Goal: Complete application form: Complete application form

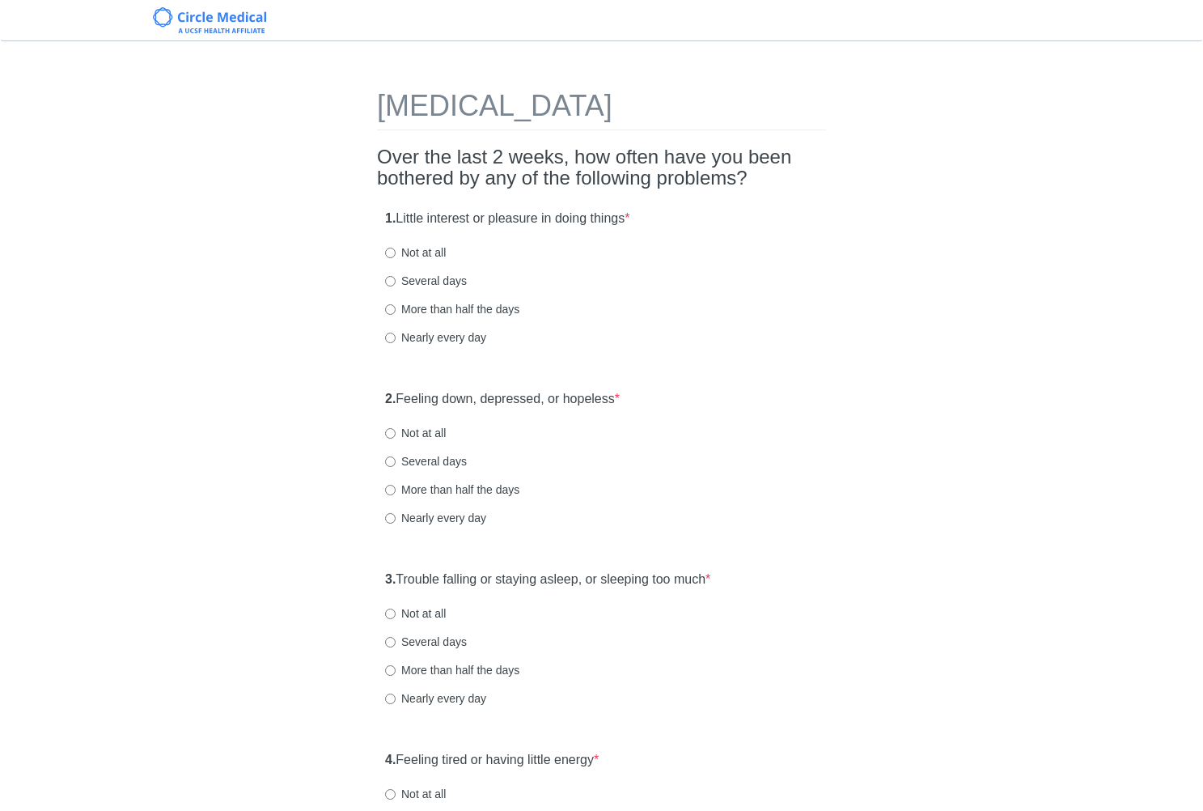
click at [596, 221] on label "1. Little interest or pleasure in doing things *" at bounding box center [507, 219] width 244 height 19
click at [432, 252] on label "Not at all" at bounding box center [415, 252] width 61 height 16
click at [396, 252] on input "Not at all" at bounding box center [390, 253] width 11 height 11
radio input "true"
click at [525, 404] on label "2. Feeling down, depressed, or hopeless *" at bounding box center [502, 399] width 235 height 19
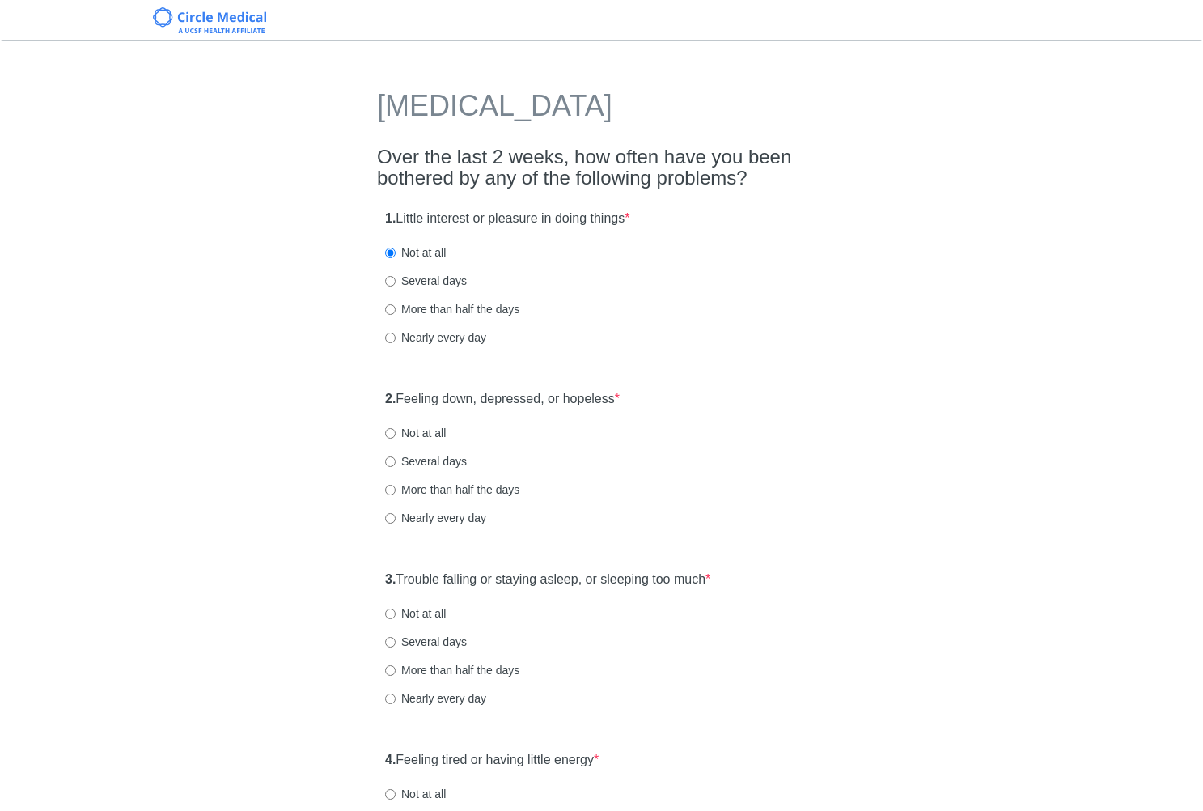
click at [677, 453] on div "Several days" at bounding box center [601, 461] width 433 height 16
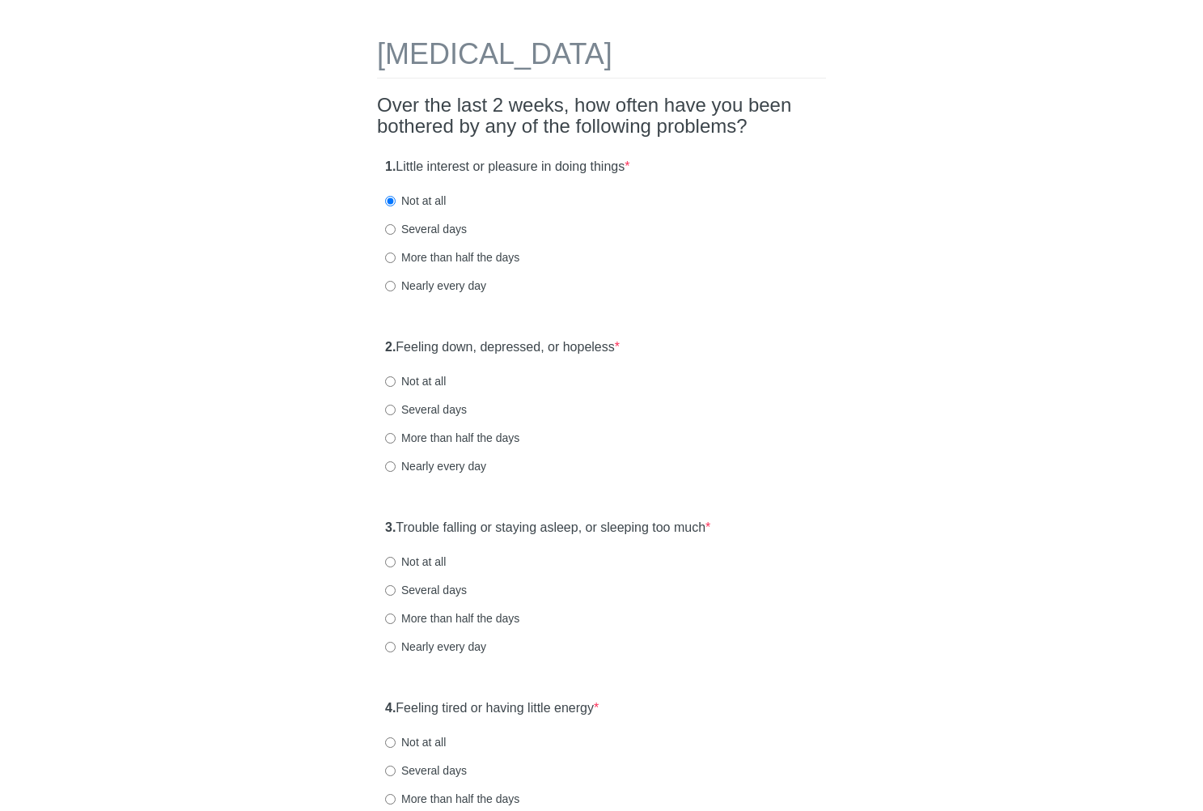
scroll to position [65, 0]
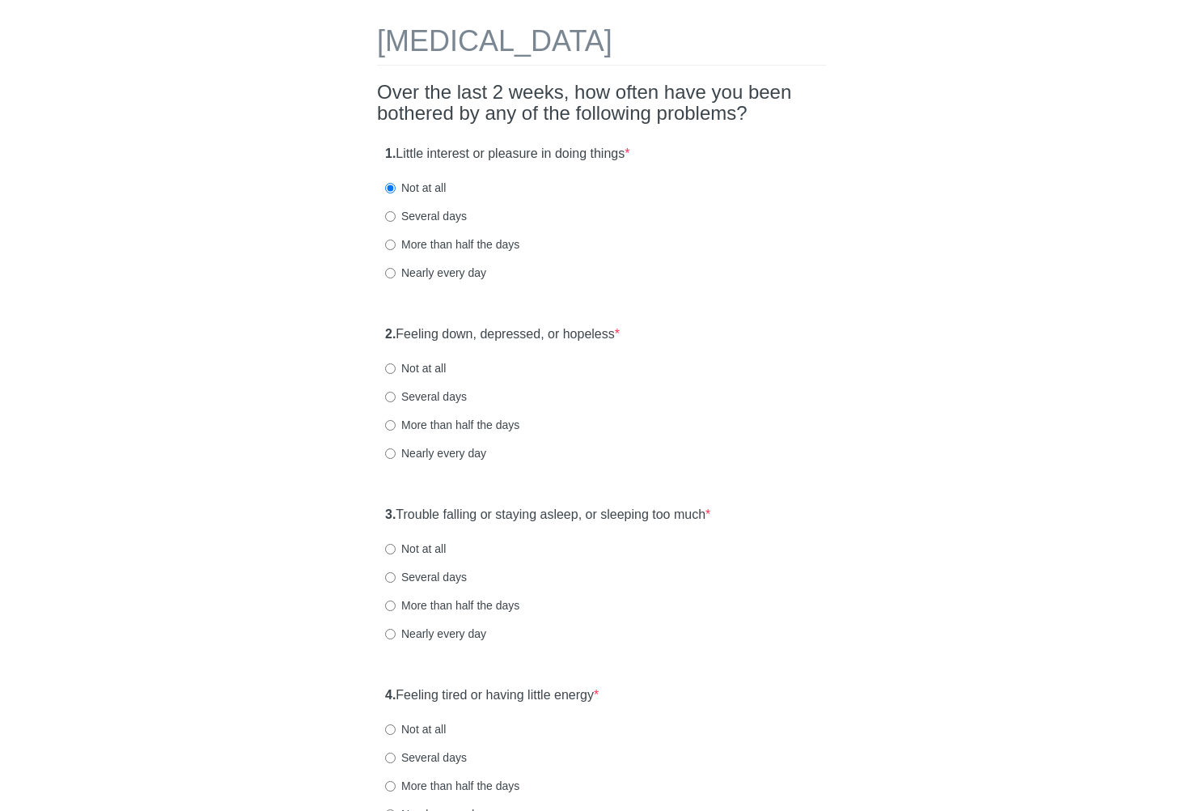
click at [439, 392] on label "Several days" at bounding box center [426, 396] width 82 height 16
click at [396, 392] on input "Several days" at bounding box center [390, 397] width 11 height 11
radio input "true"
click at [637, 402] on div "Several days" at bounding box center [601, 396] width 433 height 16
click at [656, 511] on label "3. Trouble falling or staying asleep, or sleeping too much *" at bounding box center [547, 515] width 325 height 19
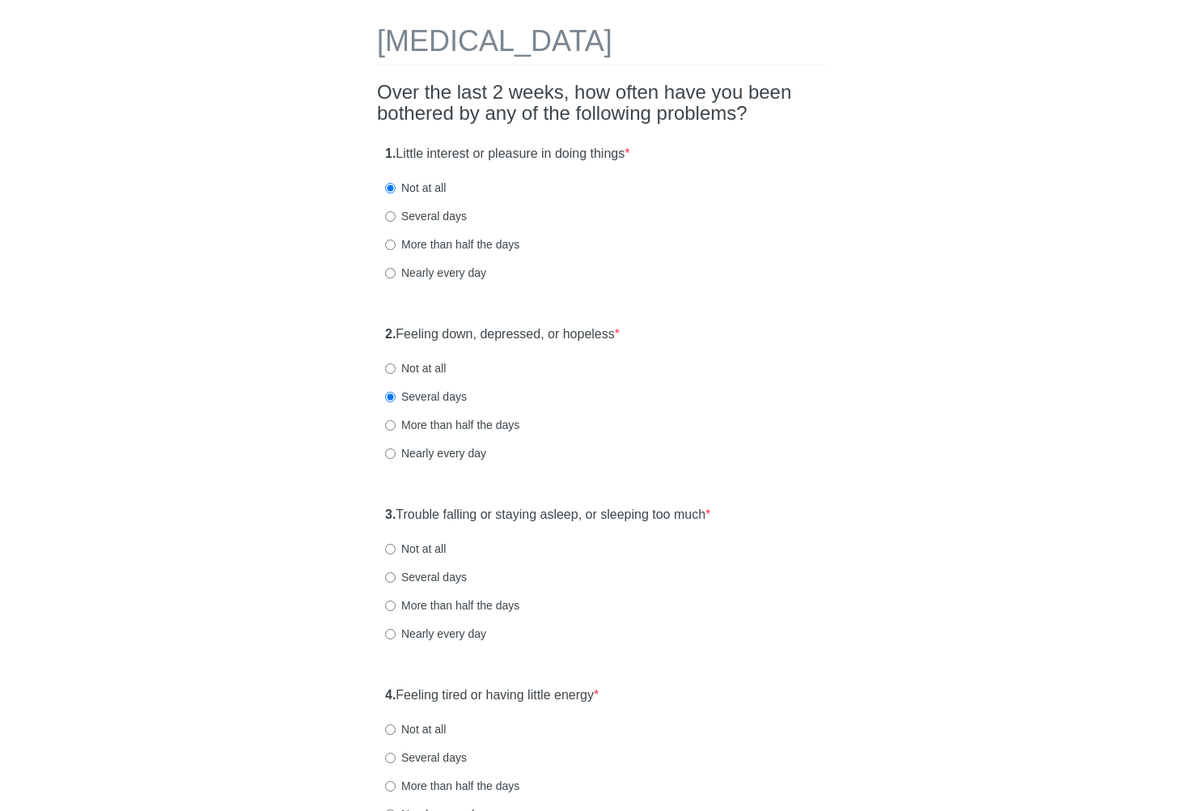
click at [659, 516] on label "3. Trouble falling or staying asleep, or sleeping too much *" at bounding box center [547, 515] width 325 height 19
click at [446, 370] on label "Not at all" at bounding box center [415, 368] width 61 height 16
click at [396, 370] on input "Not at all" at bounding box center [390, 368] width 11 height 11
radio input "true"
click at [625, 420] on div "More than half the days" at bounding box center [601, 425] width 433 height 16
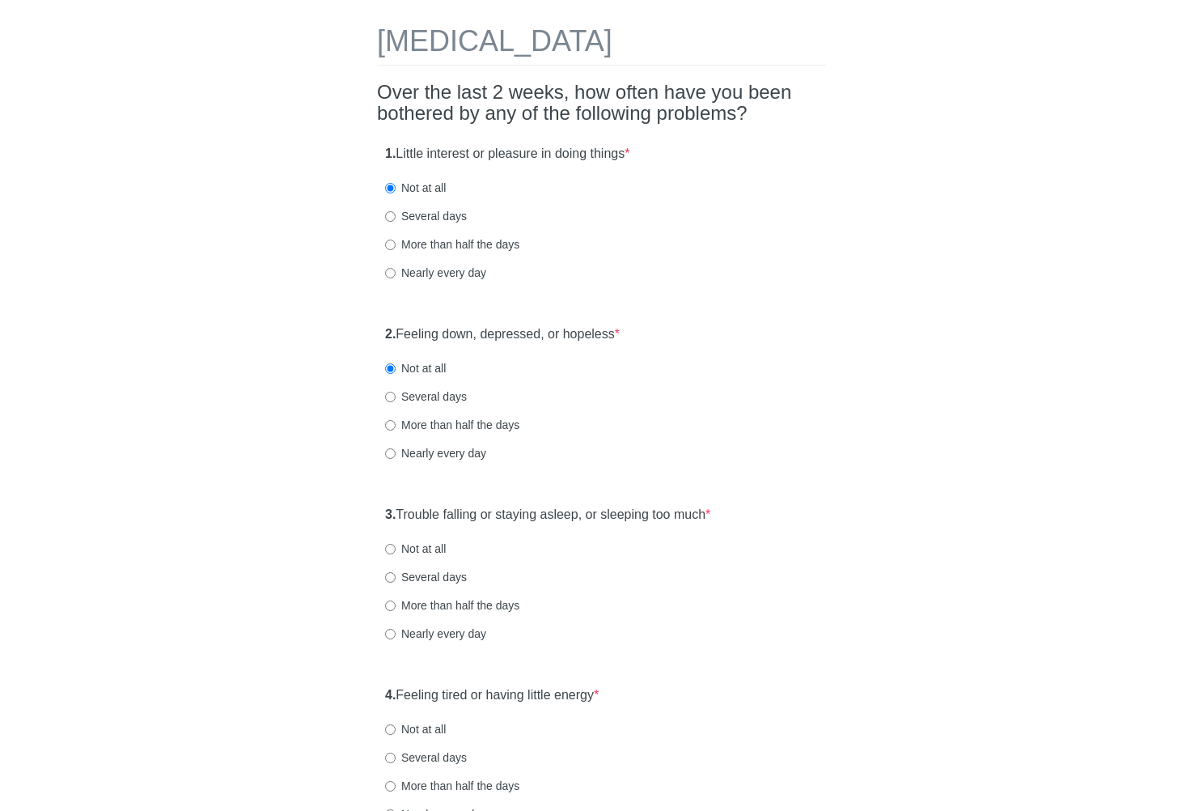
click at [654, 510] on label "3. Trouble falling or staying asleep, or sleeping too much *" at bounding box center [547, 515] width 325 height 19
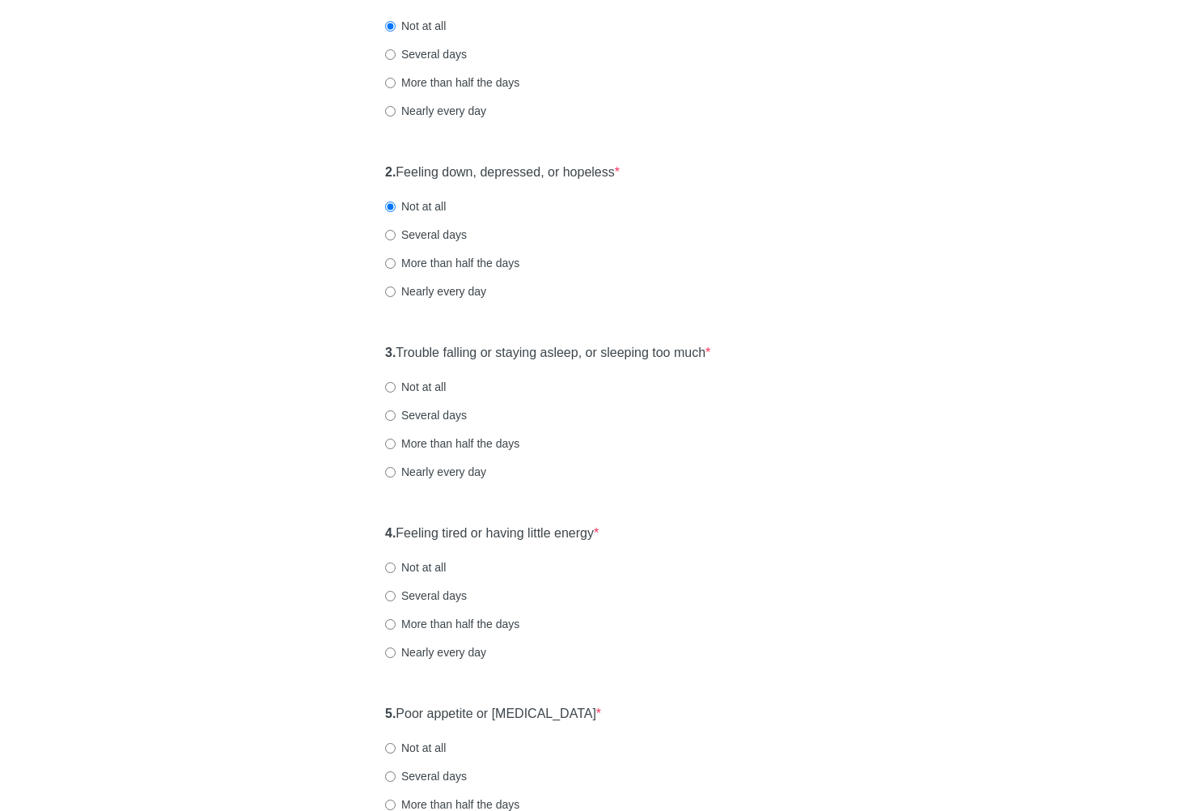
scroll to position [259, 0]
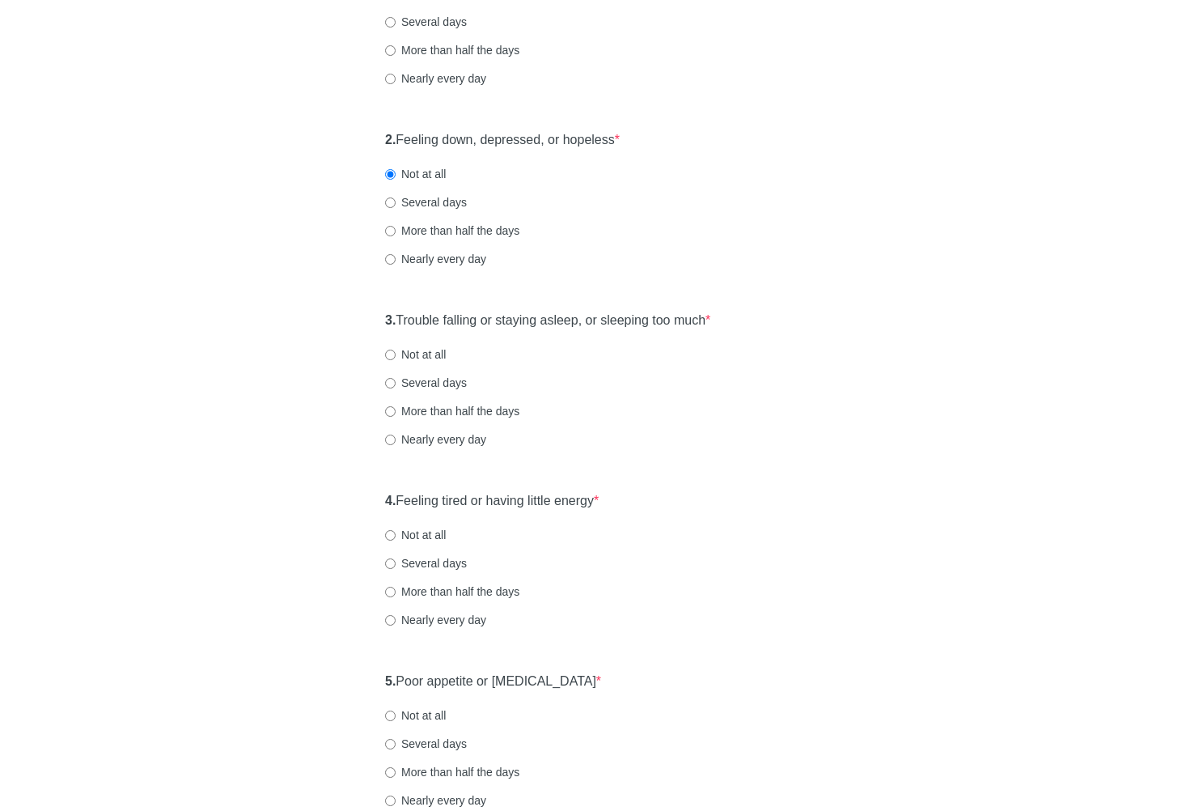
click at [434, 356] on label "Not at all" at bounding box center [415, 354] width 61 height 16
click at [396, 356] on input "Not at all" at bounding box center [390, 355] width 11 height 11
radio input "true"
click at [474, 498] on label "4. Feeling tired or having little energy *" at bounding box center [492, 501] width 214 height 19
click at [612, 518] on div "4. Feeling tired or having little energy * Not at all Several days More than ha…" at bounding box center [601, 568] width 449 height 168
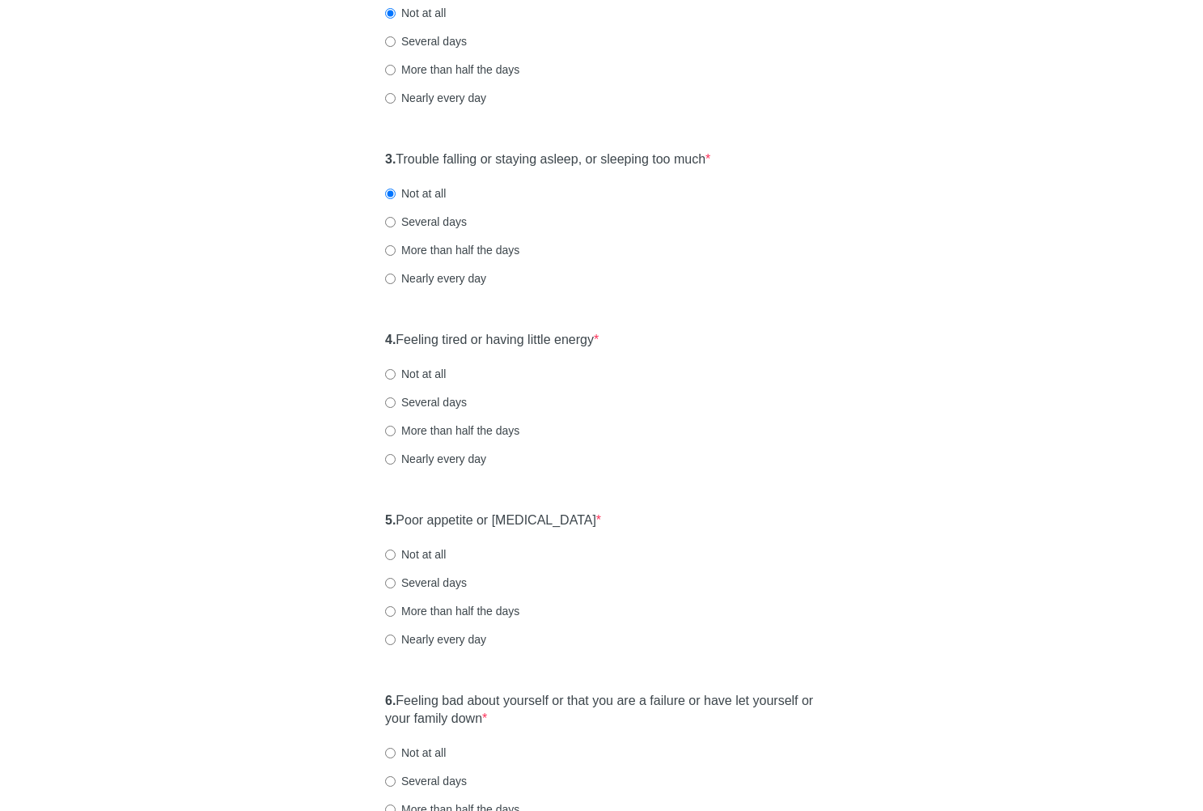
scroll to position [421, 0]
click at [425, 369] on label "Not at all" at bounding box center [415, 373] width 61 height 16
click at [396, 369] on input "Not at all" at bounding box center [390, 373] width 11 height 11
radio input "true"
click at [494, 512] on label "5. Poor appetite or [MEDICAL_DATA] *" at bounding box center [493, 520] width 216 height 19
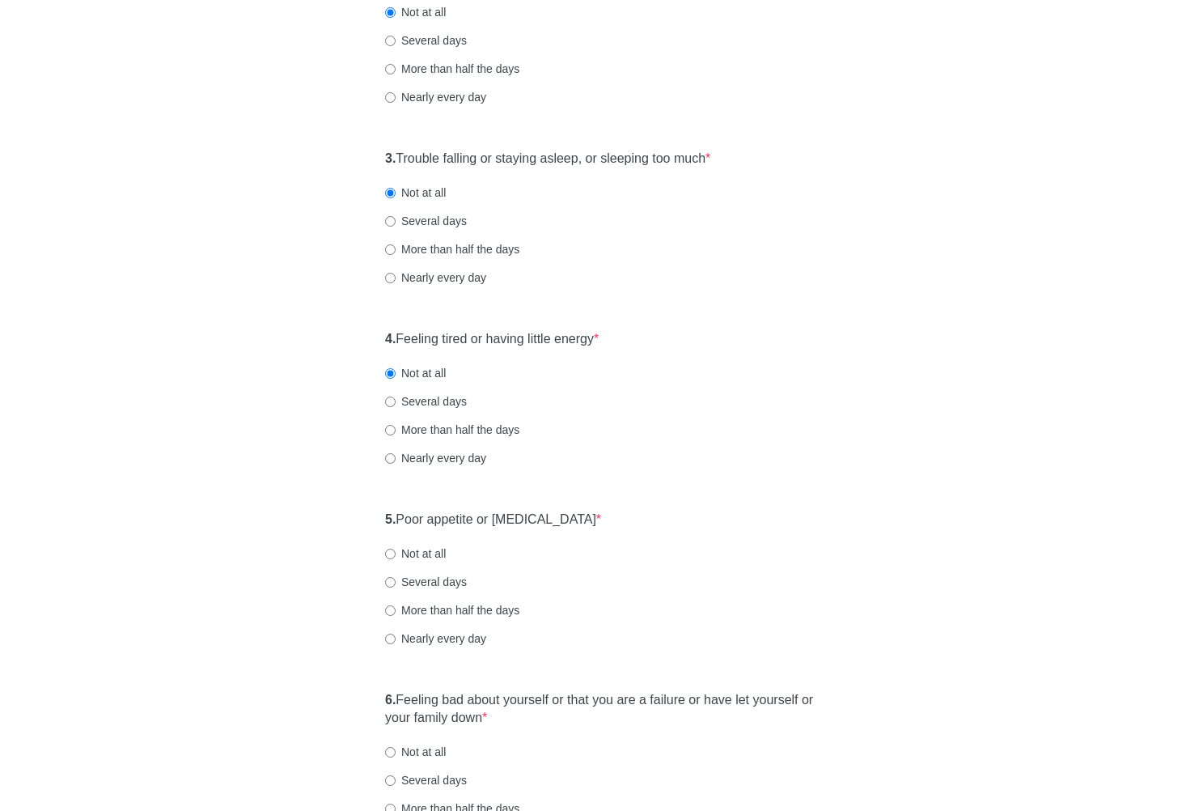
drag, startPoint x: 498, startPoint y: 517, endPoint x: 506, endPoint y: 522, distance: 9.4
click at [498, 517] on label "5. Poor appetite or [MEDICAL_DATA] *" at bounding box center [493, 520] width 216 height 19
click at [519, 536] on div "5. Poor appetite or [MEDICAL_DATA] * Not at all Several days More than half the…" at bounding box center [601, 586] width 449 height 168
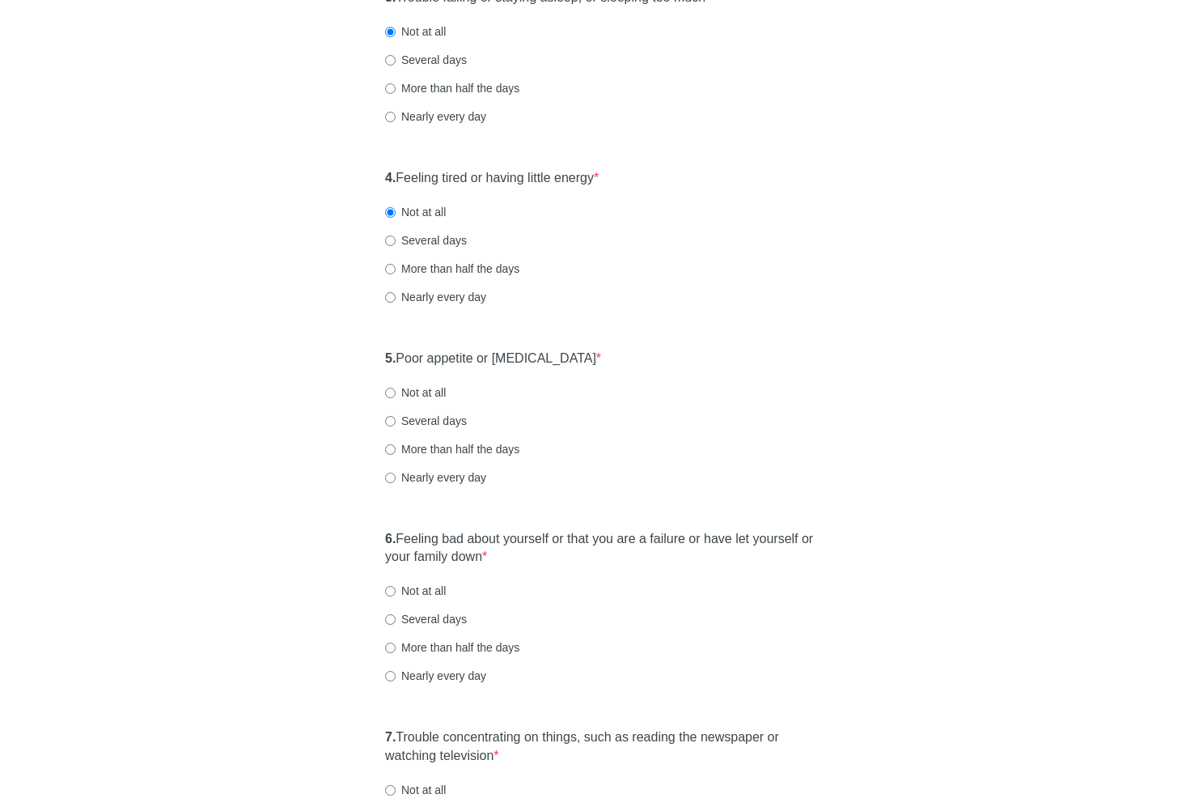
scroll to position [583, 0]
click at [422, 417] on label "Several days" at bounding box center [426, 420] width 82 height 16
click at [396, 417] on input "Several days" at bounding box center [390, 420] width 11 height 11
radio input "true"
click at [432, 392] on label "Not at all" at bounding box center [415, 392] width 61 height 16
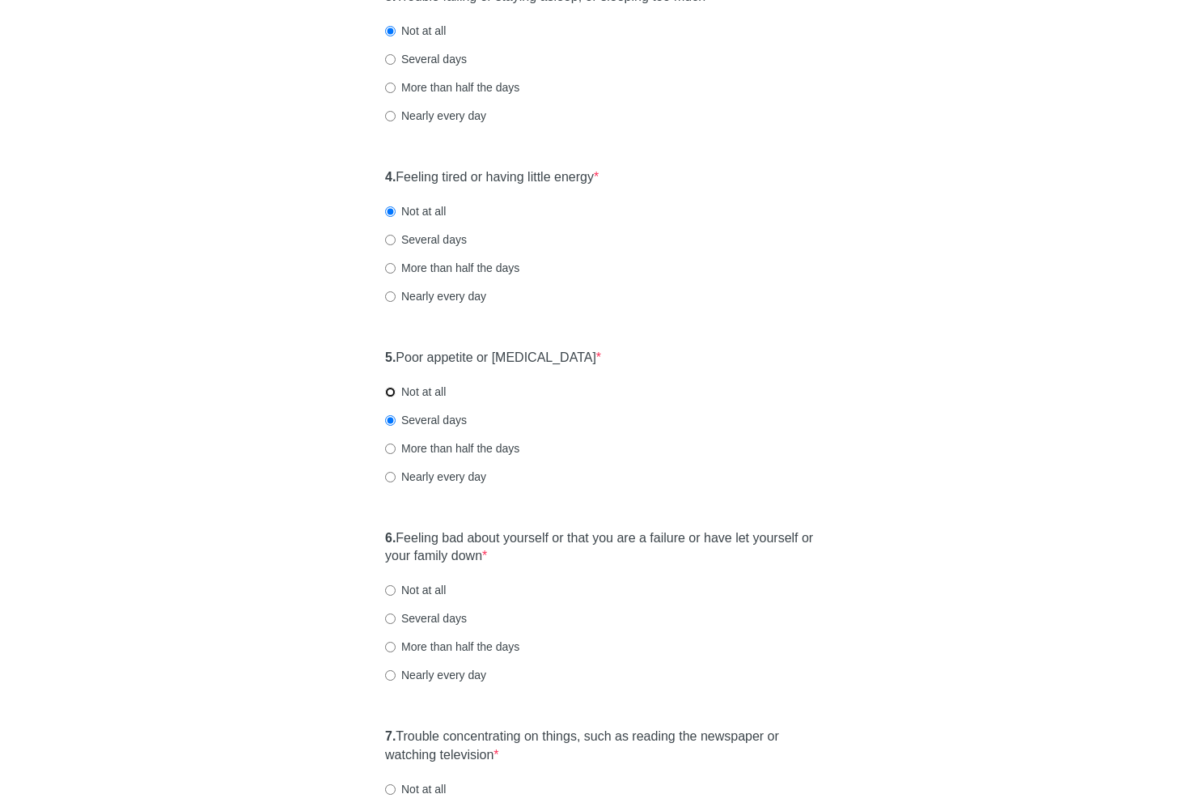
click at [396, 392] on input "Not at all" at bounding box center [390, 392] width 11 height 11
radio input "true"
click at [514, 533] on label "6. Feeling bad about yourself or that you are a failure or have let yourself or…" at bounding box center [601, 547] width 433 height 37
click at [520, 542] on label "6. Feeling bad about yourself or that you are a failure or have let yourself or…" at bounding box center [601, 547] width 433 height 37
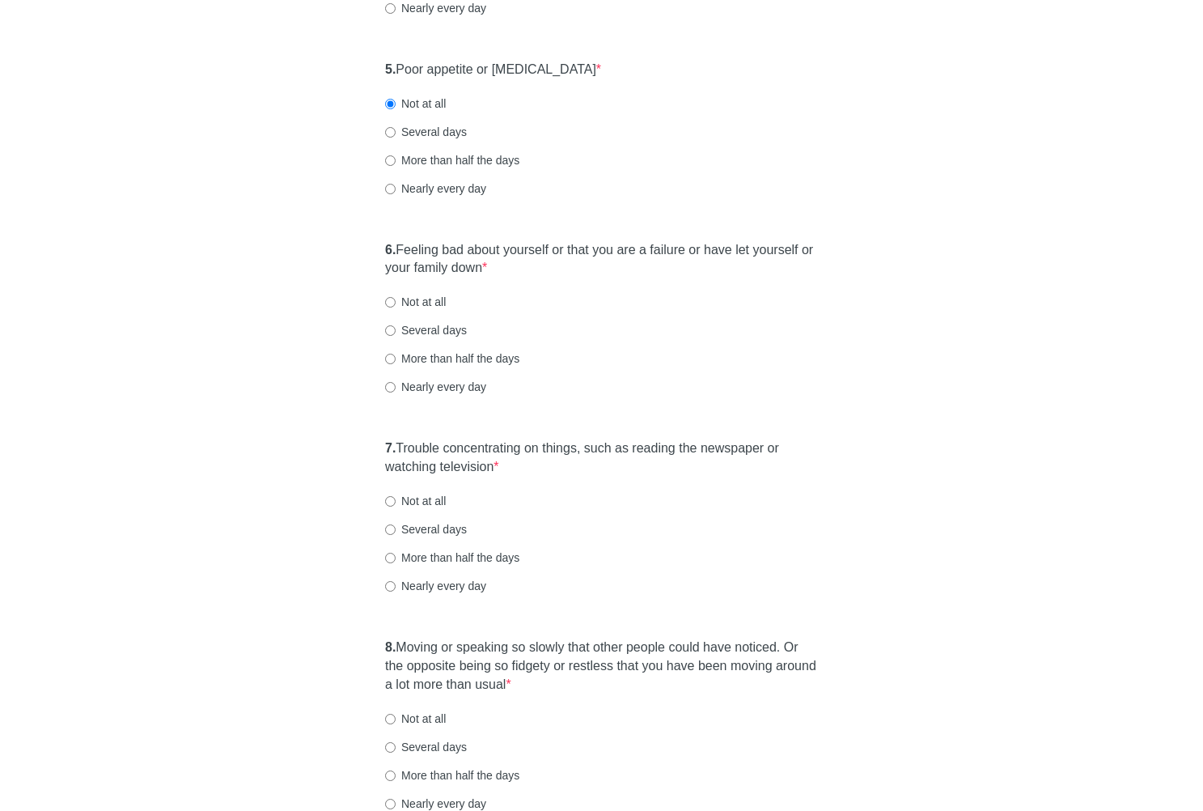
scroll to position [874, 0]
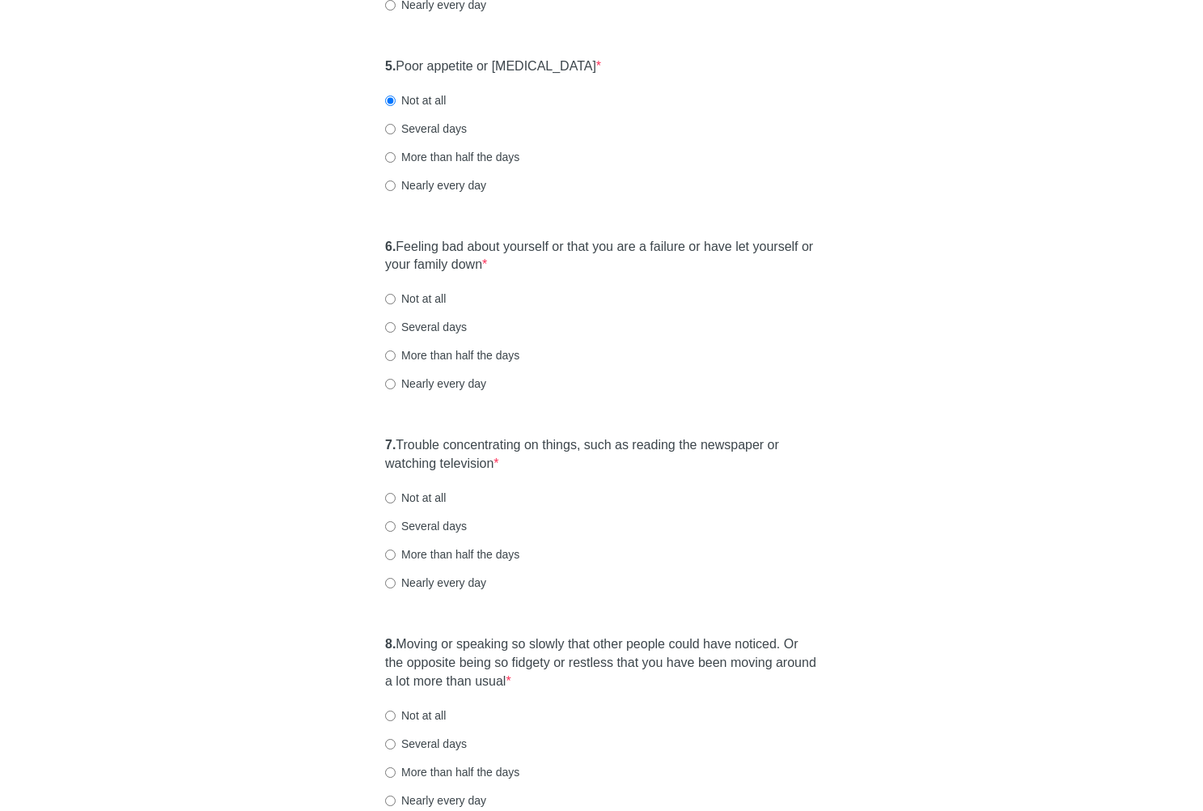
click at [414, 297] on label "Not at all" at bounding box center [415, 298] width 61 height 16
click at [396, 297] on input "Not at all" at bounding box center [390, 299] width 11 height 11
radio input "true"
click at [458, 440] on label "7. Trouble concentrating on things, such as reading the newspaper or watching t…" at bounding box center [601, 454] width 433 height 37
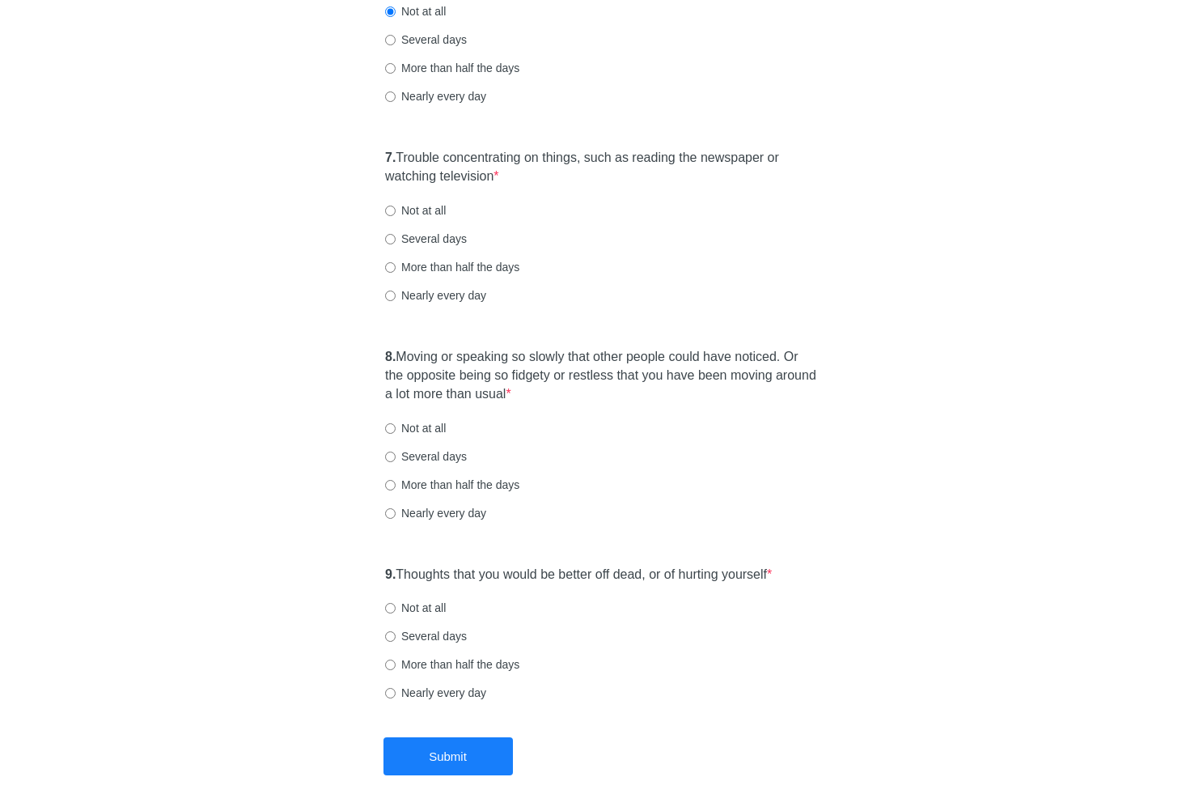
scroll to position [1165, 0]
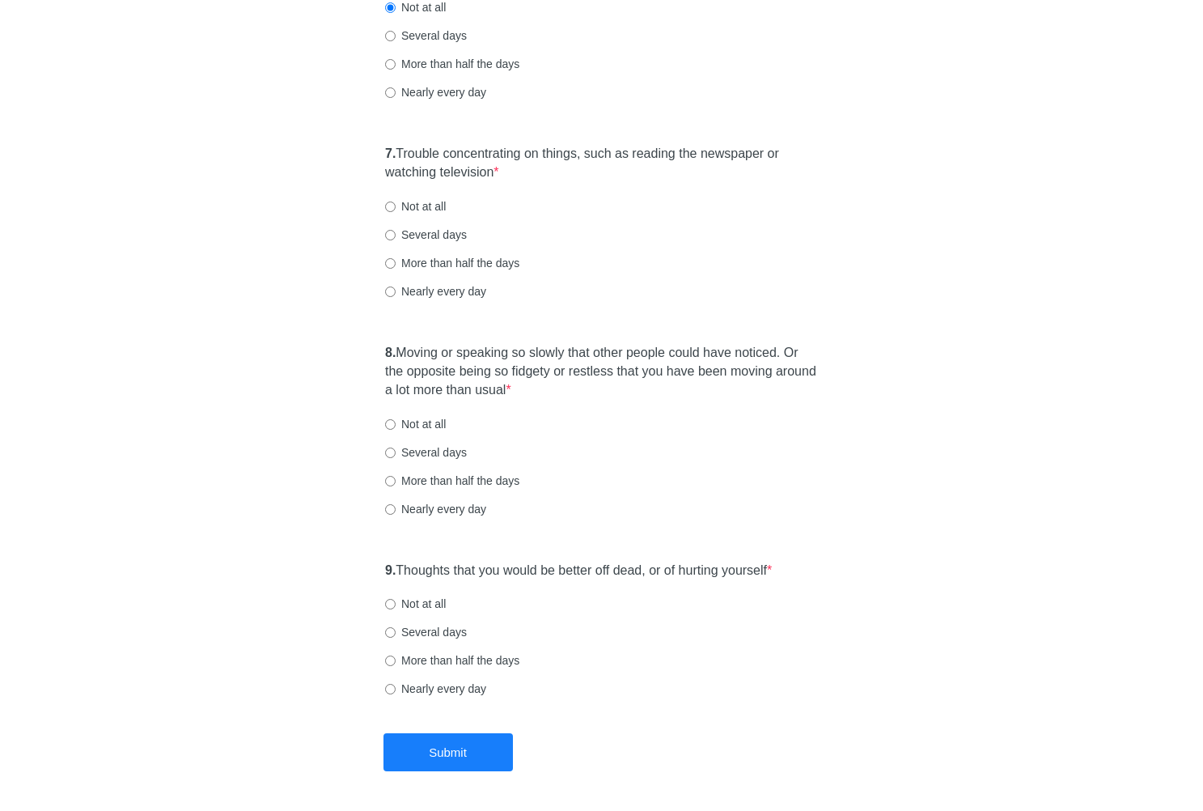
click at [409, 208] on label "Not at all" at bounding box center [415, 206] width 61 height 16
click at [396, 208] on input "Not at all" at bounding box center [390, 206] width 11 height 11
radio input "true"
click at [446, 362] on label "8. Moving or speaking so slowly that other people could have noticed. Or the op…" at bounding box center [601, 372] width 433 height 56
click at [457, 375] on label "8. Moving or speaking so slowly that other people could have noticed. Or the op…" at bounding box center [601, 372] width 433 height 56
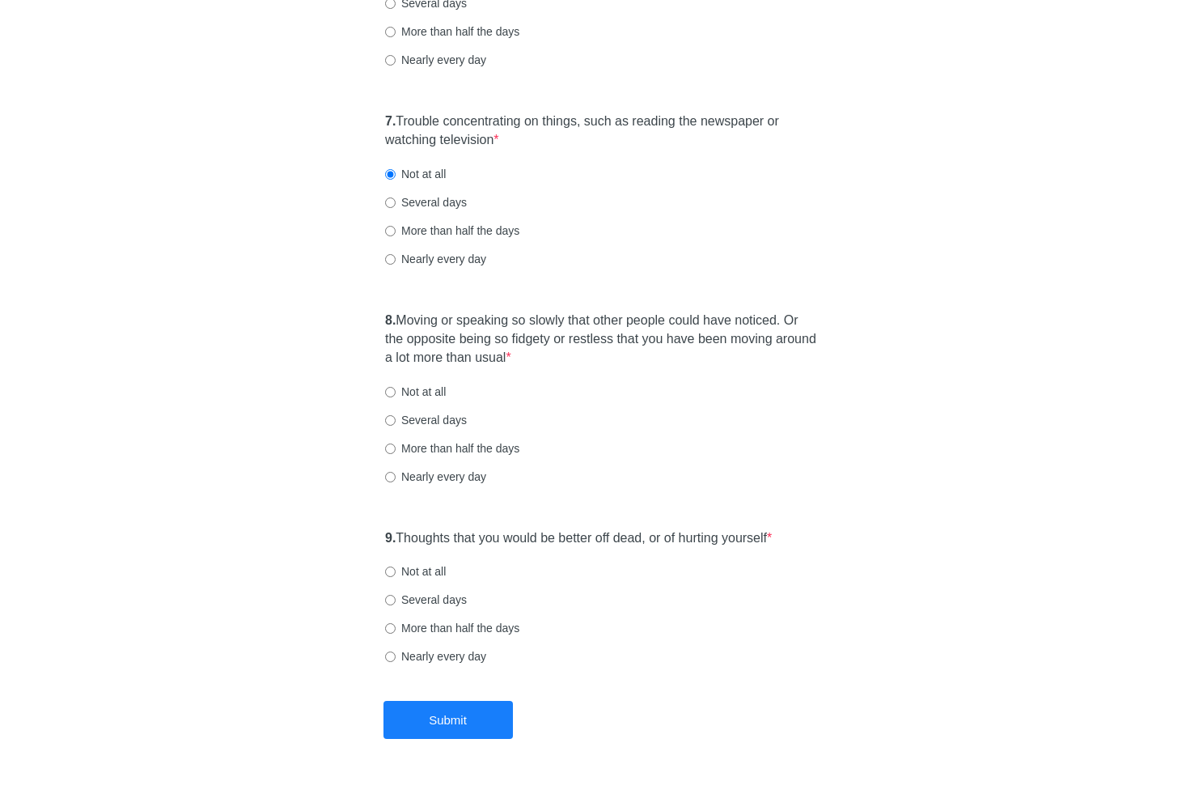
scroll to position [1223, 0]
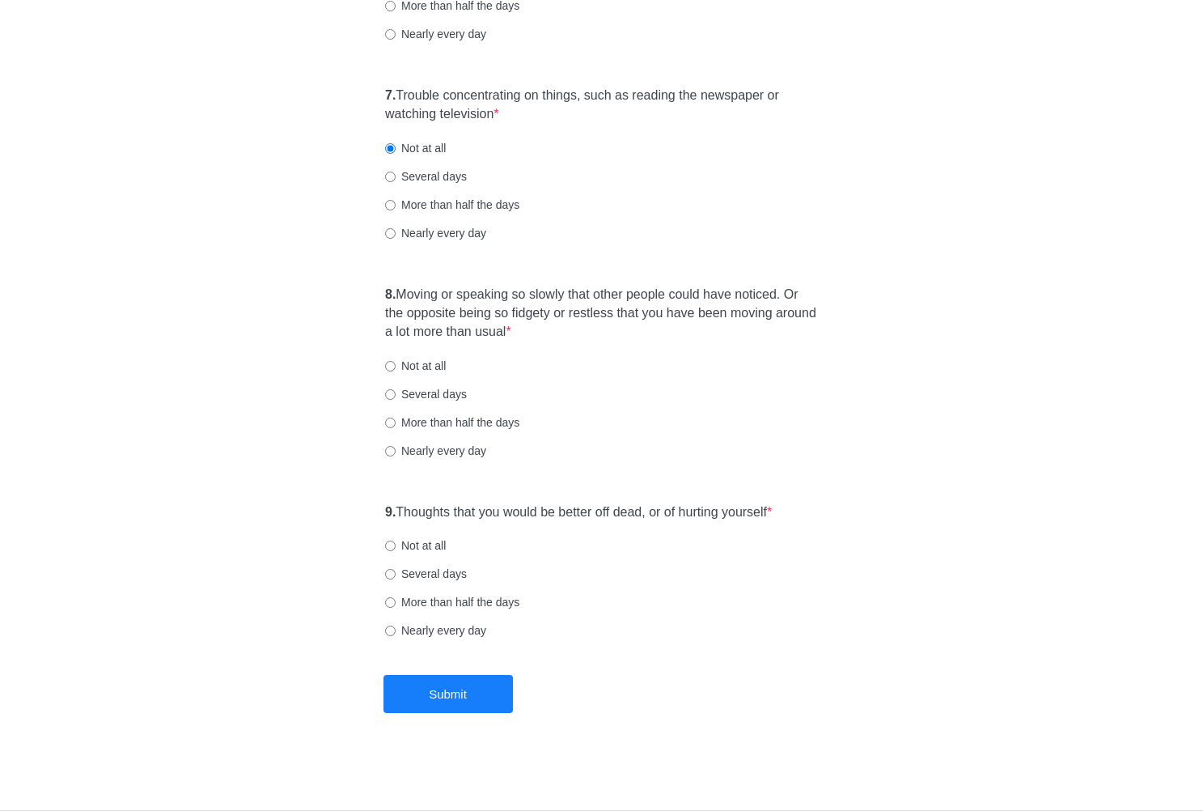
click at [422, 361] on label "Not at all" at bounding box center [415, 366] width 61 height 16
click at [396, 361] on input "Not at all" at bounding box center [390, 366] width 11 height 11
radio input "true"
click at [446, 510] on label "9. Thoughts that you would be better off dead, or of hurting yourself *" at bounding box center [578, 512] width 387 height 19
click at [449, 511] on label "9. Thoughts that you would be better off dead, or of hurting yourself *" at bounding box center [578, 512] width 387 height 19
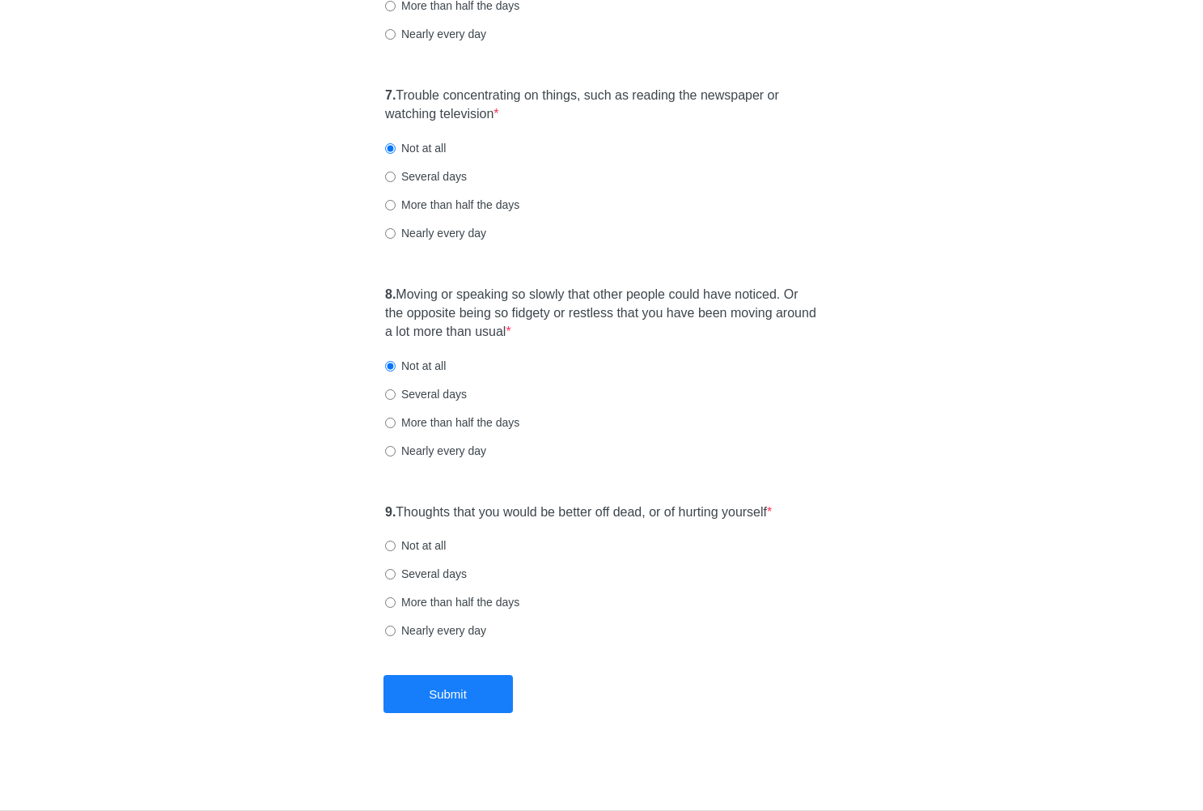
click at [435, 549] on label "Not at all" at bounding box center [415, 545] width 61 height 16
click at [396, 549] on input "Not at all" at bounding box center [390, 545] width 11 height 11
radio input "true"
click at [453, 688] on button "Submit" at bounding box center [448, 694] width 129 height 38
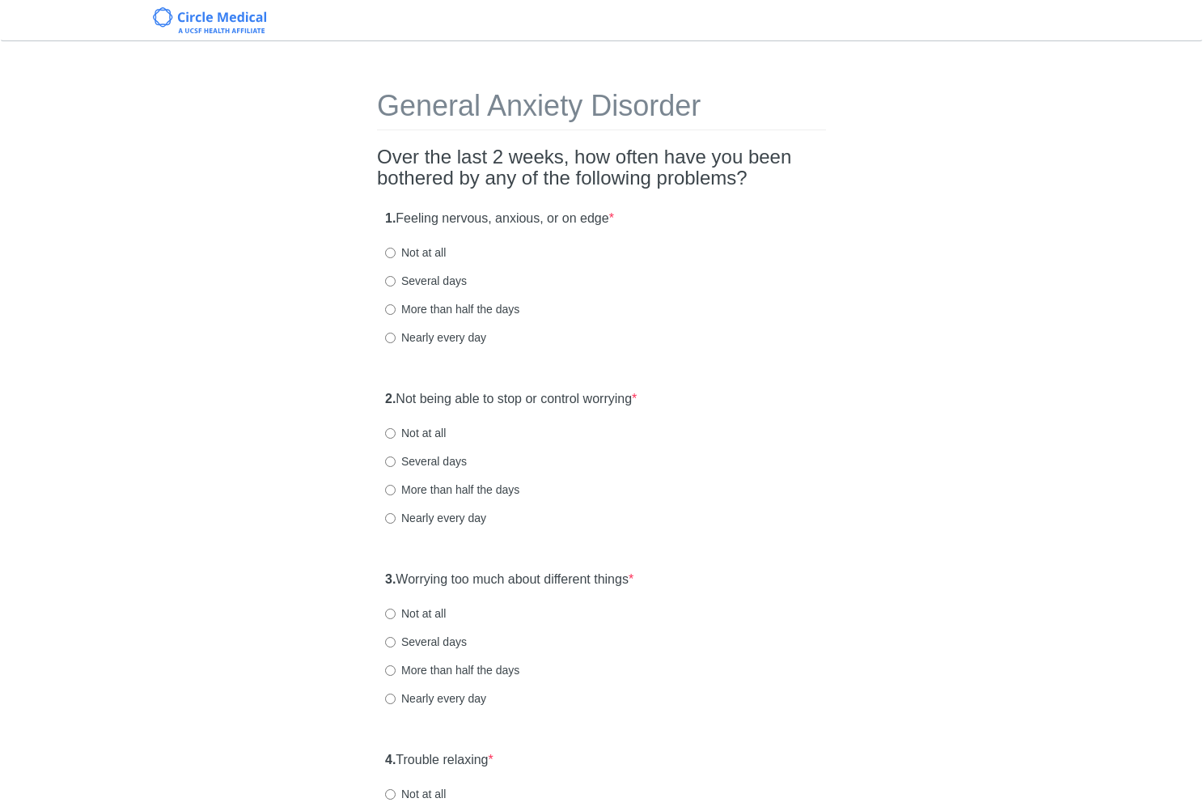
click at [450, 282] on label "Several days" at bounding box center [426, 281] width 82 height 16
click at [396, 282] on input "Several days" at bounding box center [390, 281] width 11 height 11
radio input "true"
click at [640, 368] on div "1. Feeling nervous, anxious, or on edge * Not at all Several days More than hal…" at bounding box center [601, 285] width 449 height 168
click at [850, 393] on div "General Anxiety Disorder Over the last 2 weeks, how often have you been bothere…" at bounding box center [602, 760] width 947 height 1406
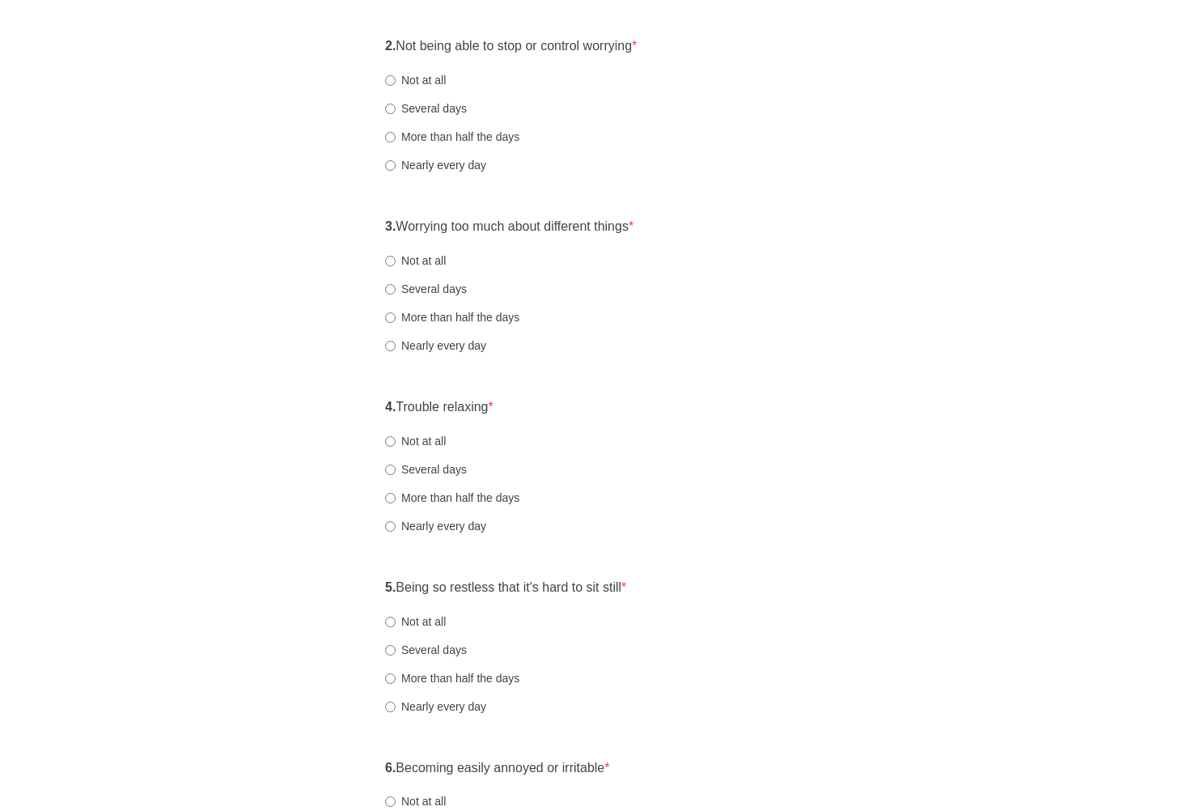
scroll to position [356, 0]
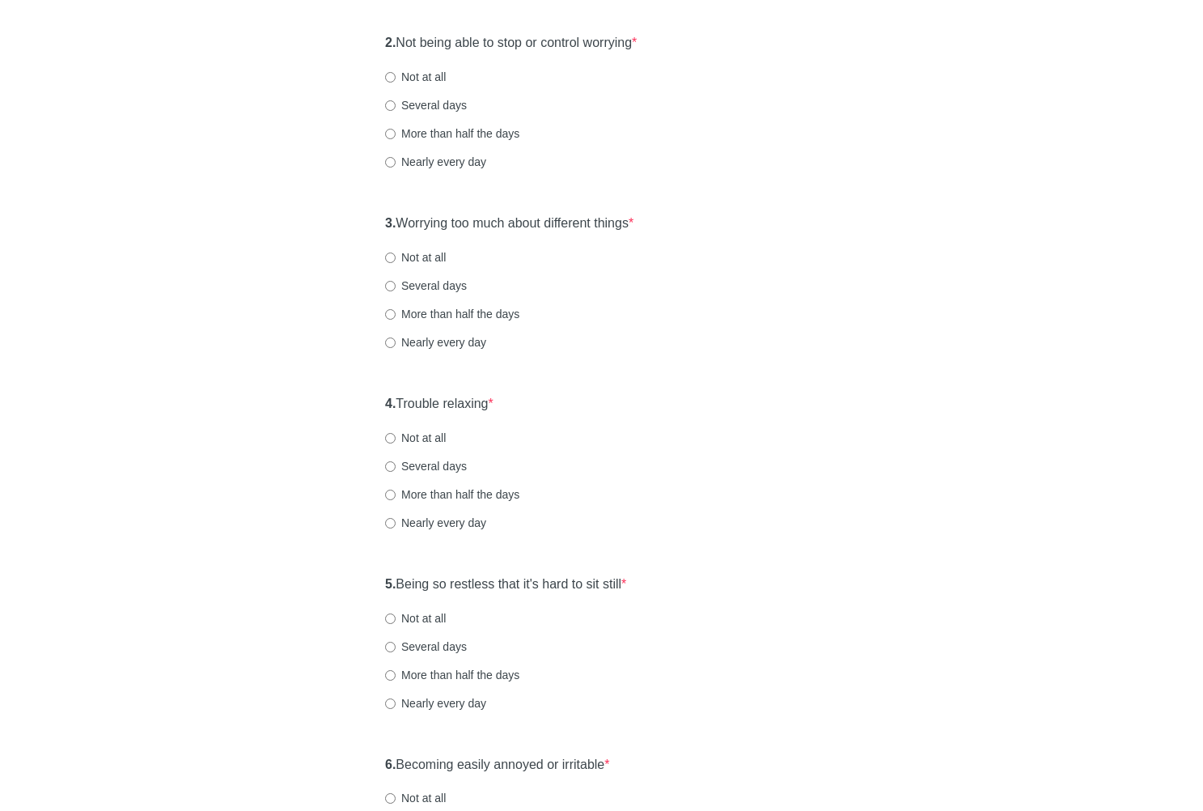
click at [429, 81] on label "Not at all" at bounding box center [415, 77] width 61 height 16
click at [396, 81] on input "Not at all" at bounding box center [390, 77] width 11 height 11
radio input "true"
click at [522, 219] on label "3. Worrying too much about different things *" at bounding box center [509, 223] width 248 height 19
click at [570, 90] on div "2. Not being able to stop or control worrying * Not at all Several days More th…" at bounding box center [601, 110] width 449 height 168
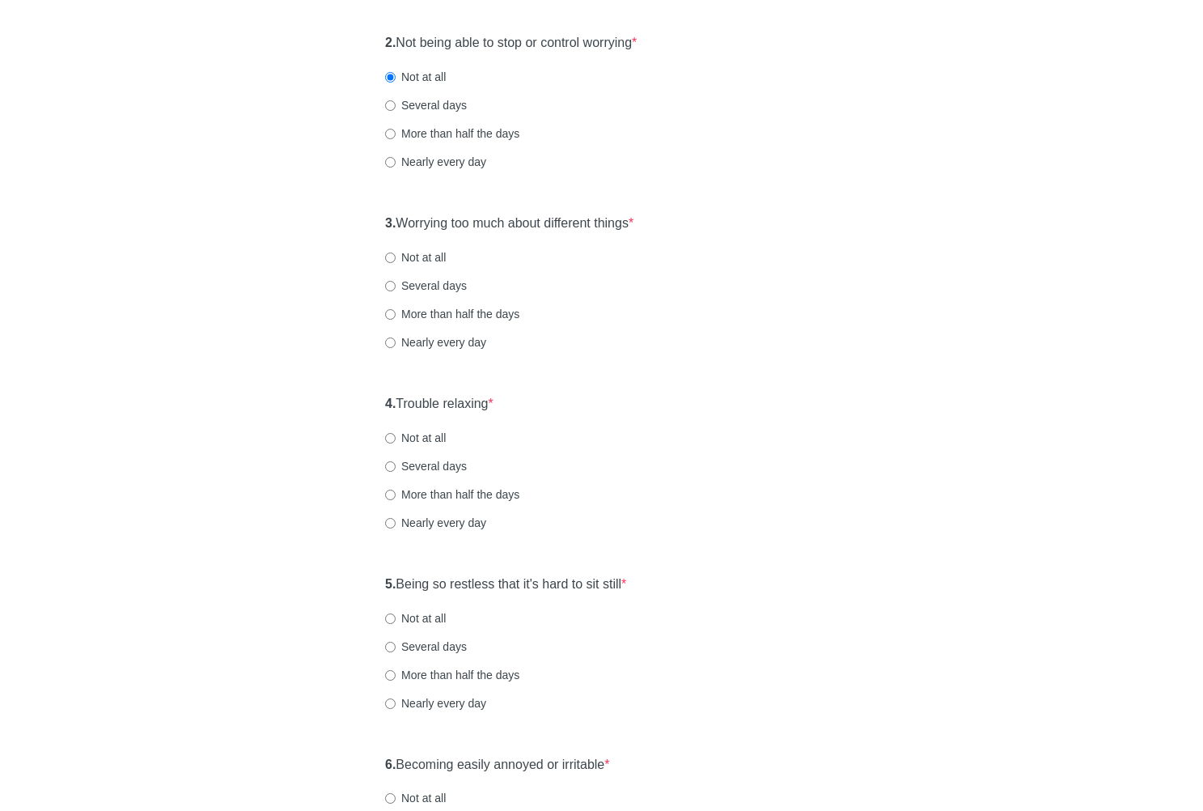
click at [492, 44] on label "2. Not being able to stop or control worrying *" at bounding box center [511, 43] width 252 height 19
click at [439, 223] on label "3. Worrying too much about different things *" at bounding box center [509, 223] width 248 height 19
click at [553, 250] on div "Not at all" at bounding box center [601, 257] width 433 height 16
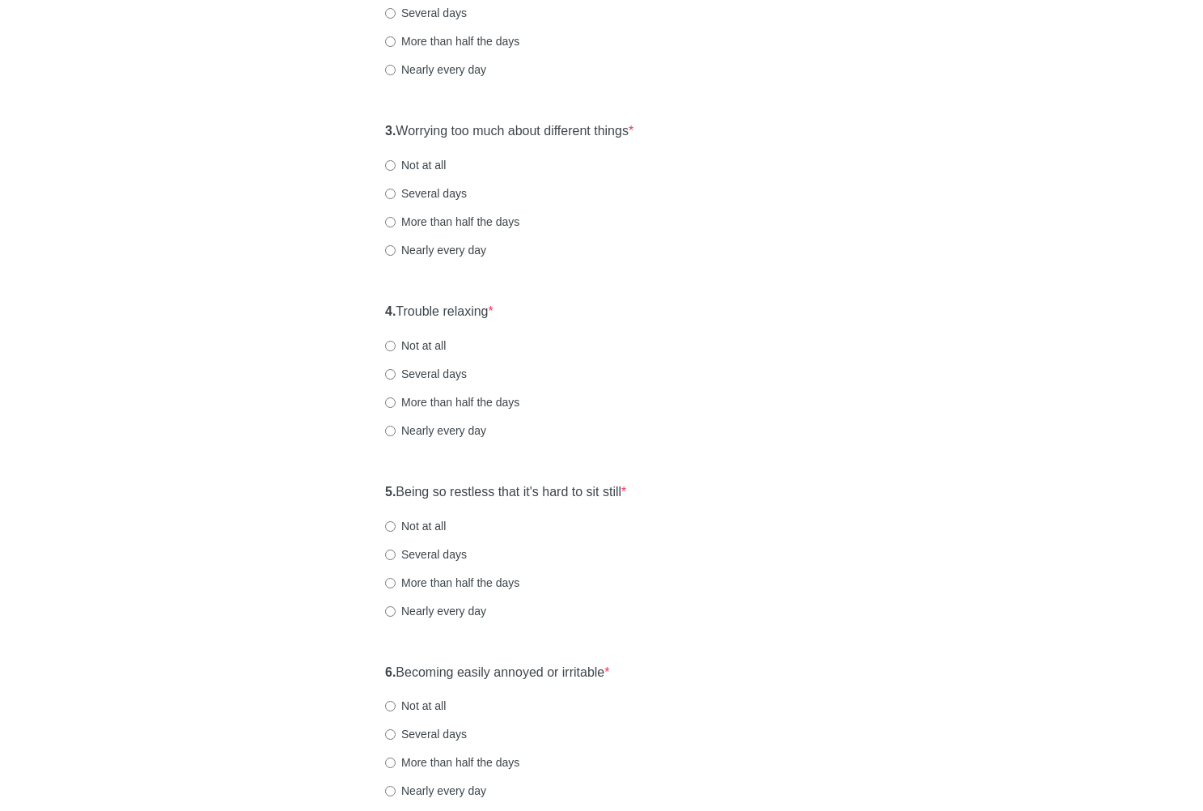
scroll to position [453, 0]
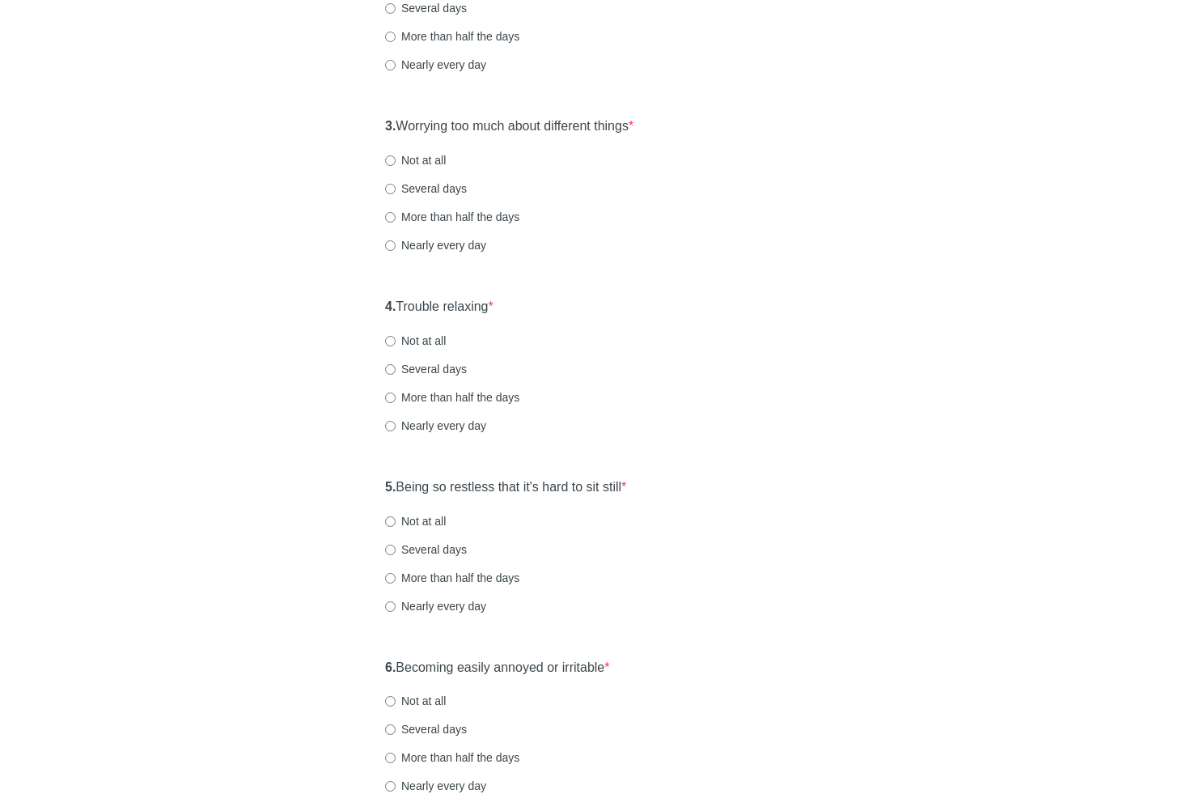
click at [433, 189] on label "Several days" at bounding box center [426, 188] width 82 height 16
click at [396, 189] on input "Several days" at bounding box center [390, 189] width 11 height 11
radio input "true"
drag, startPoint x: 468, startPoint y: 304, endPoint x: 489, endPoint y: 305, distance: 21.1
click at [468, 304] on label "4. Trouble relaxing *" at bounding box center [439, 307] width 108 height 19
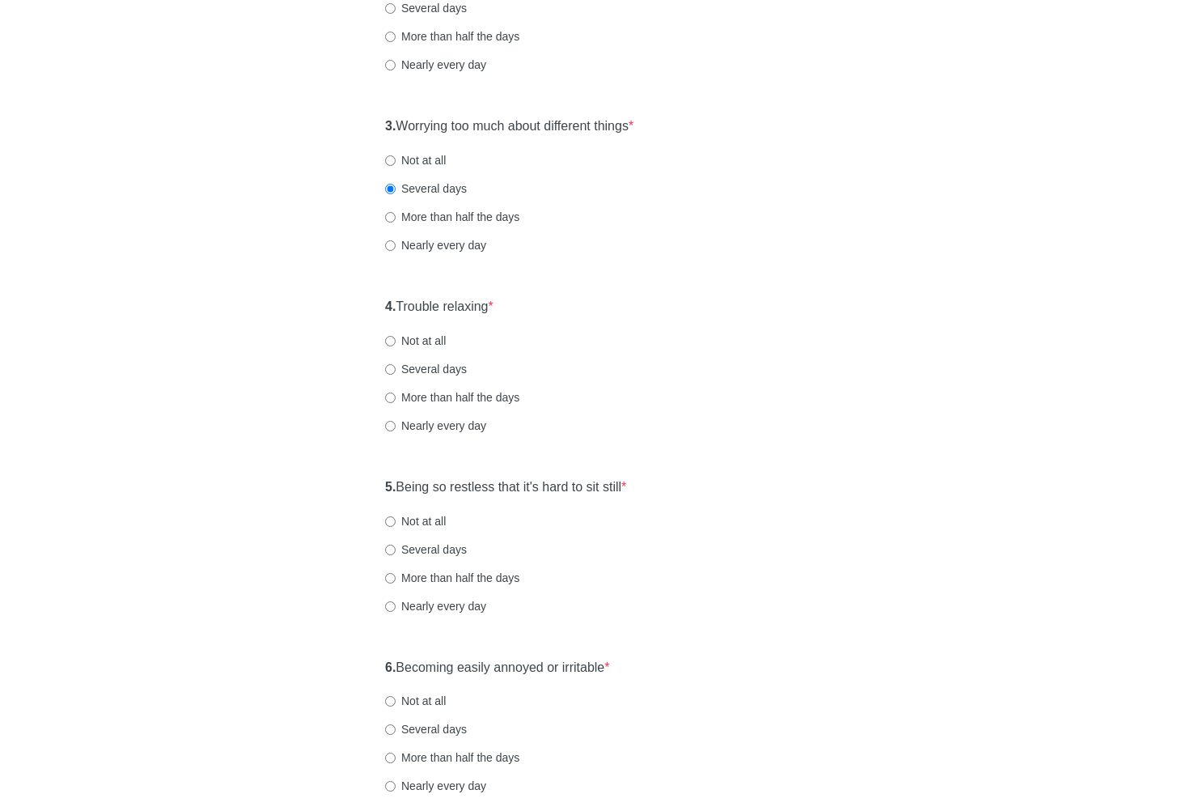
click at [701, 324] on div "4. Trouble relaxing * Not at all Several days More than half the days Nearly ev…" at bounding box center [601, 374] width 449 height 168
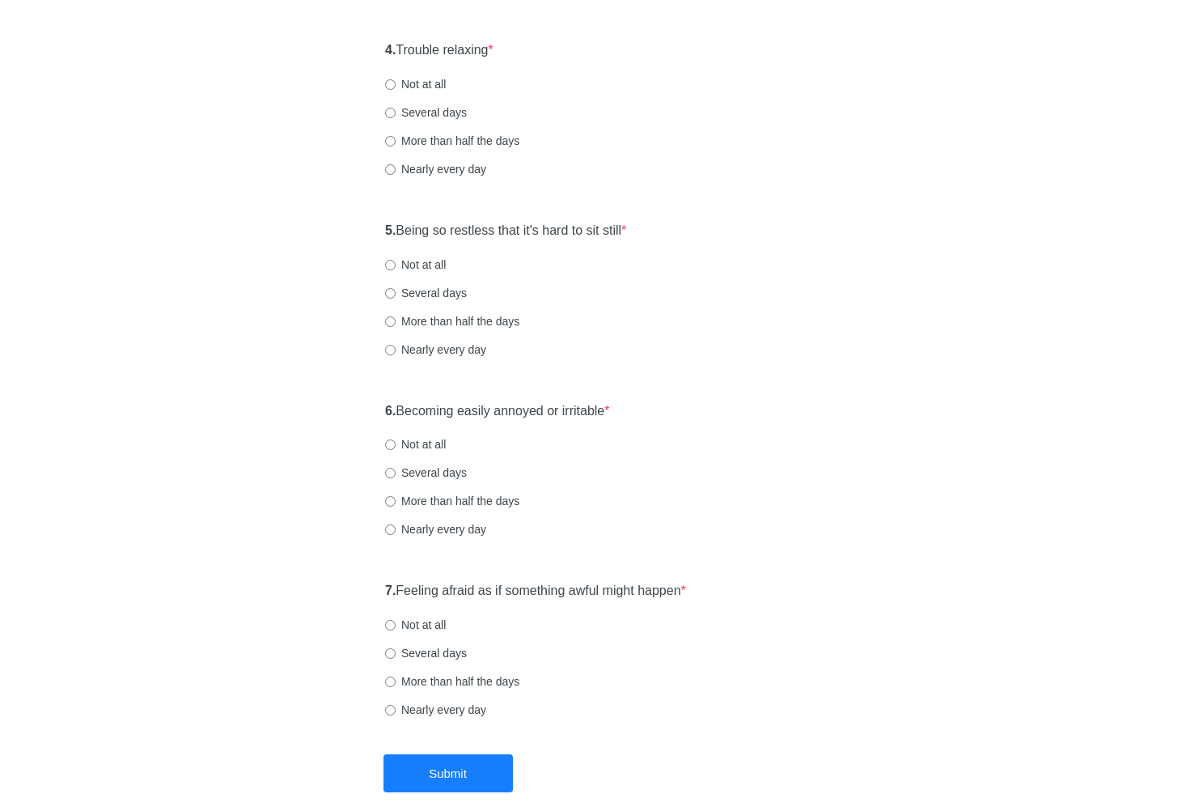
scroll to position [712, 0]
click at [416, 107] on label "Several days" at bounding box center [426, 110] width 82 height 16
click at [396, 107] on input "Several days" at bounding box center [390, 110] width 11 height 11
radio input "true"
click at [443, 228] on label "5. Being so restless that it's hard to sit still *" at bounding box center [505, 228] width 241 height 19
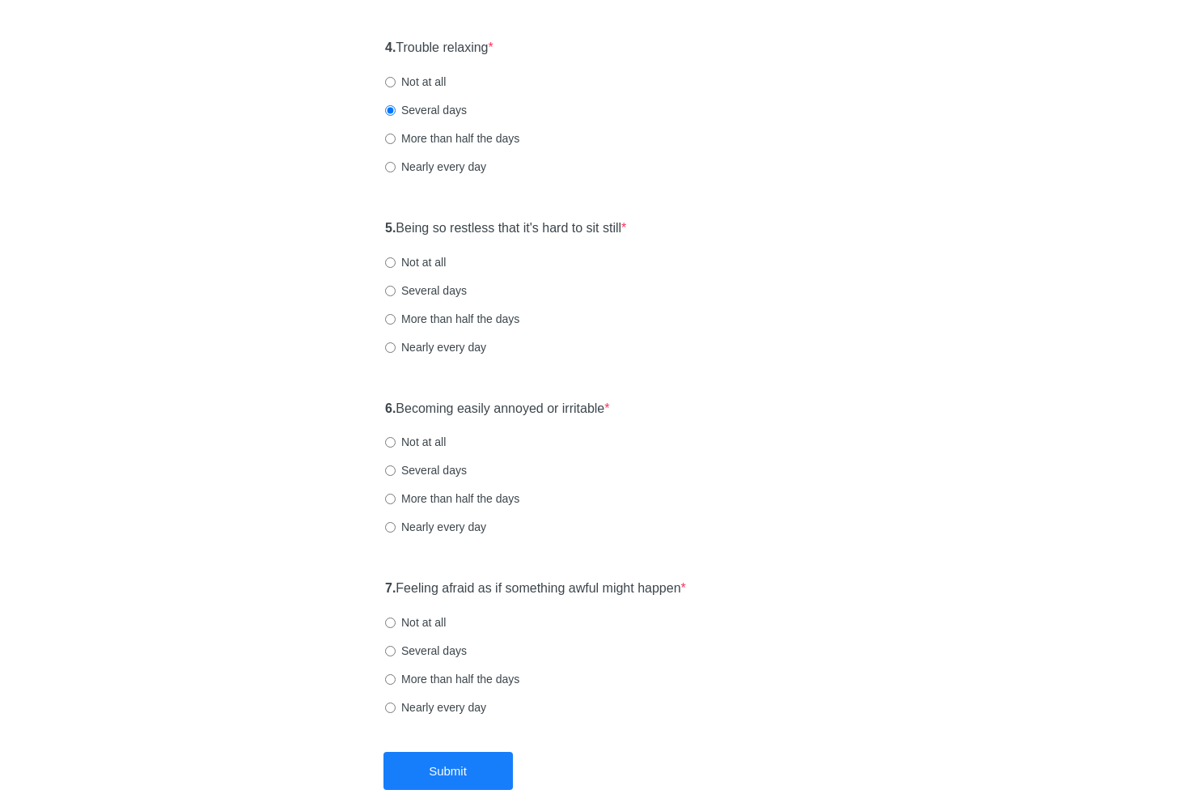
click at [427, 255] on label "Not at all" at bounding box center [415, 262] width 61 height 16
click at [396, 257] on input "Not at all" at bounding box center [390, 262] width 11 height 11
radio input "true"
click at [540, 407] on label "6. Becoming easily annoyed or irritable *" at bounding box center [497, 409] width 225 height 19
click at [529, 410] on label "6. Becoming easily annoyed or irritable *" at bounding box center [497, 409] width 225 height 19
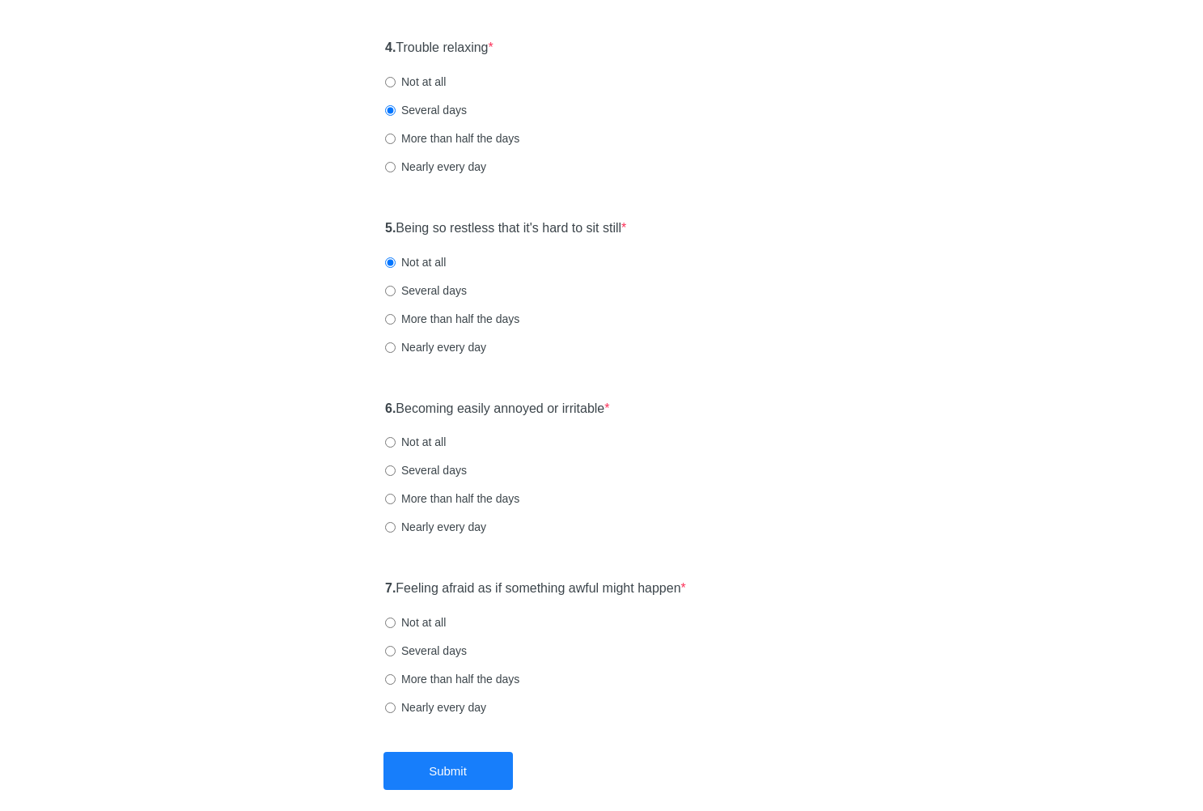
click at [439, 439] on label "Not at all" at bounding box center [415, 442] width 61 height 16
click at [396, 439] on input "Not at all" at bounding box center [390, 442] width 11 height 11
radio input "true"
drag, startPoint x: 563, startPoint y: 586, endPoint x: 557, endPoint y: 577, distance: 10.5
click at [563, 586] on label "7. Feeling afraid as if something awful might happen *" at bounding box center [535, 588] width 301 height 19
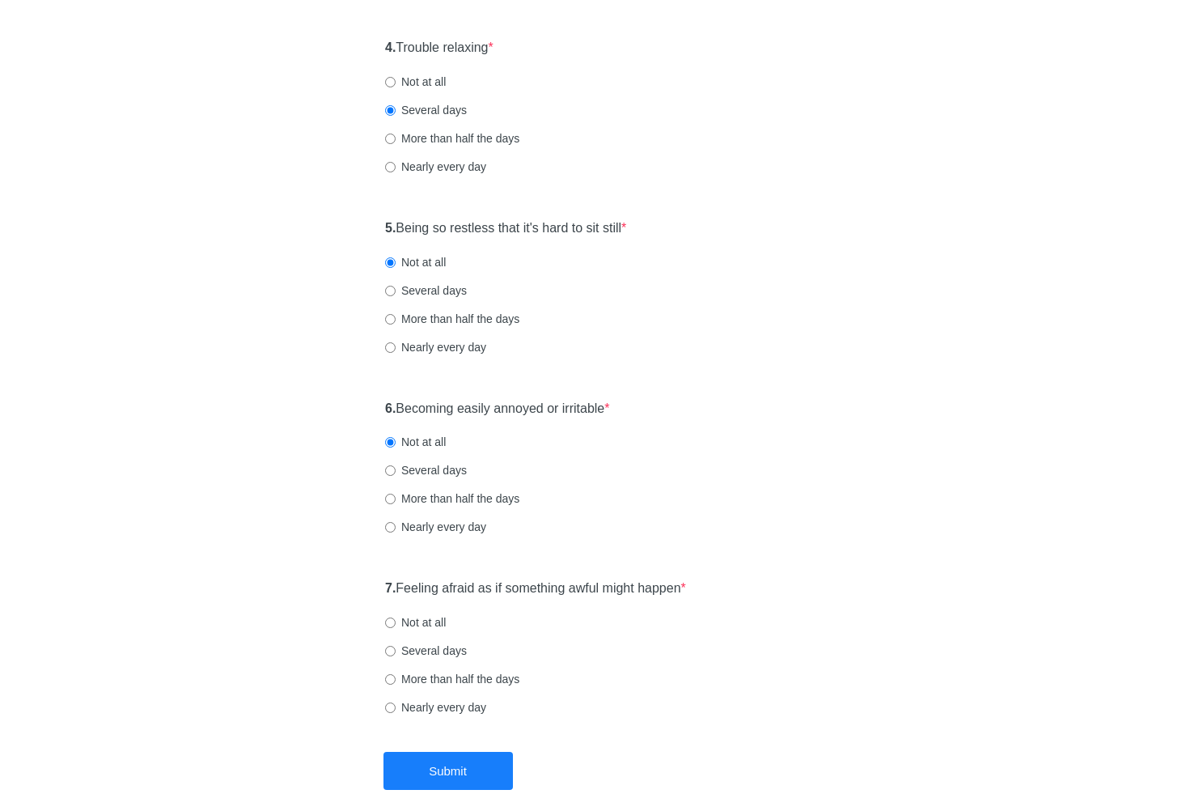
click at [702, 516] on div "6. Becoming easily annoyed or irritable * Not at all Several days More than hal…" at bounding box center [601, 476] width 449 height 168
click at [426, 659] on div "7. Feeling afraid as if something awful might happen * Not at all Several days …" at bounding box center [601, 655] width 449 height 168
click at [432, 649] on label "Several days" at bounding box center [426, 650] width 82 height 16
click at [396, 649] on input "Several days" at bounding box center [390, 651] width 11 height 11
radio input "true"
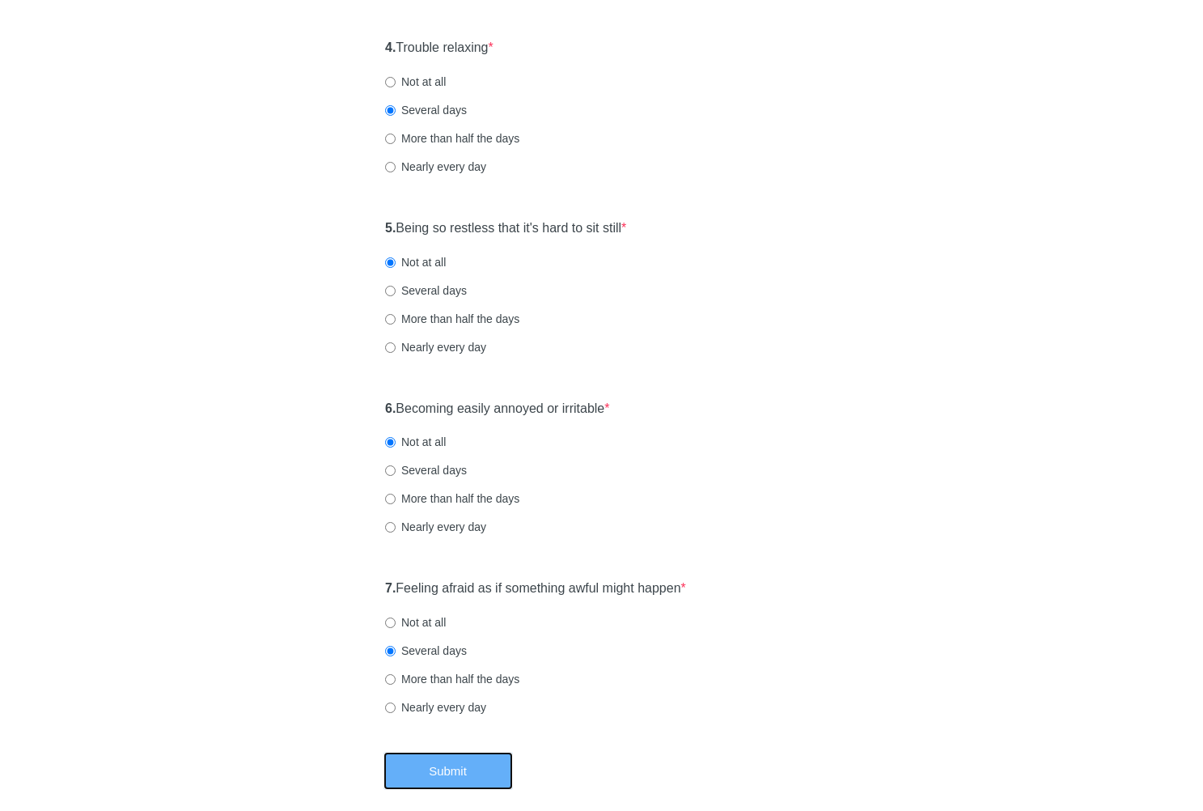
click at [443, 773] on button "Submit" at bounding box center [448, 771] width 129 height 38
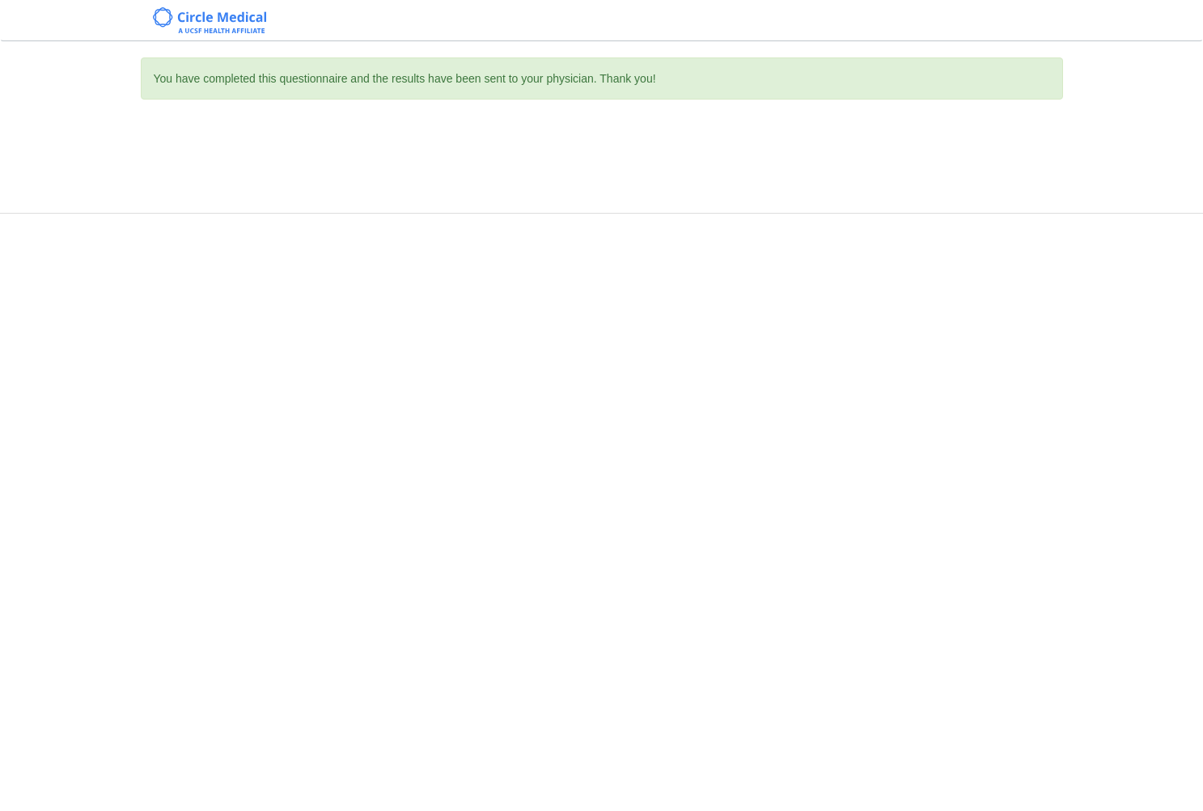
scroll to position [0, 0]
drag, startPoint x: 672, startPoint y: 628, endPoint x: 655, endPoint y: 641, distance: 20.7
click at [672, 628] on div "You have completed this questionnaire and the results have been sent to your ph…" at bounding box center [601, 405] width 1203 height 811
